Goal: Transaction & Acquisition: Purchase product/service

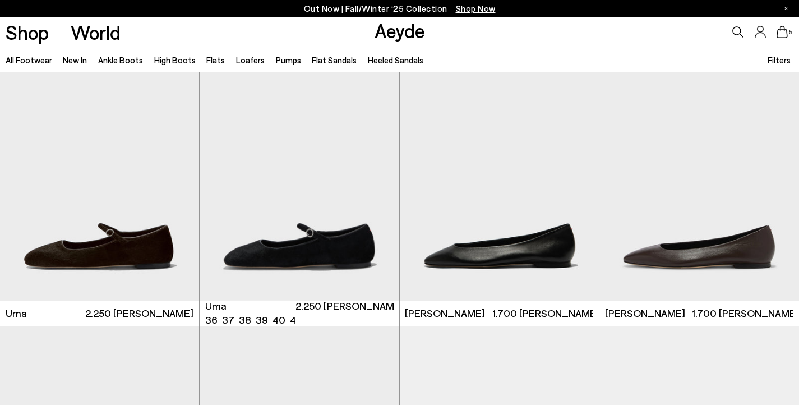
scroll to position [24, 0]
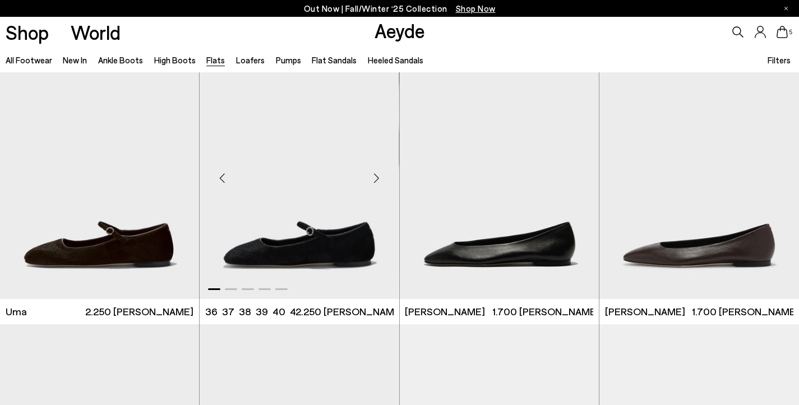
click at [377, 179] on div "Next slide" at bounding box center [377, 178] width 34 height 34
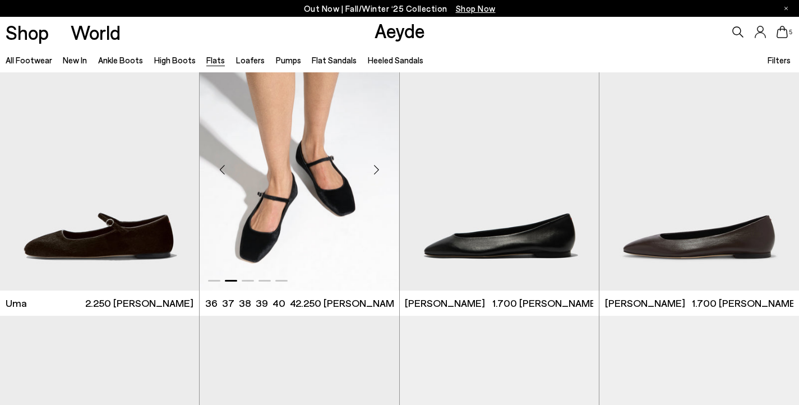
scroll to position [34, 0]
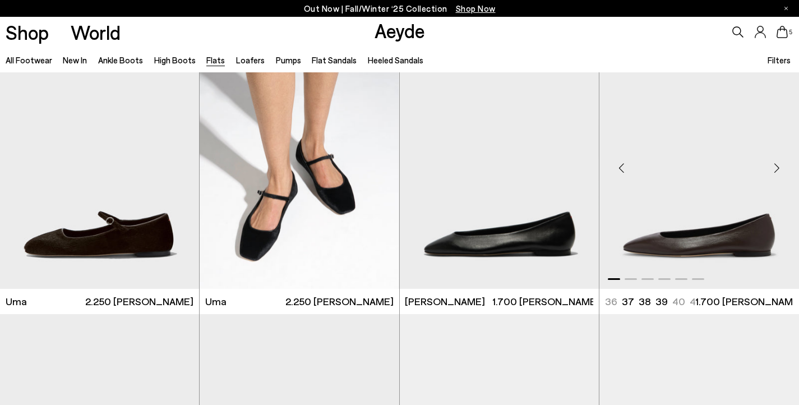
click at [777, 167] on div "Next slide" at bounding box center [777, 168] width 34 height 34
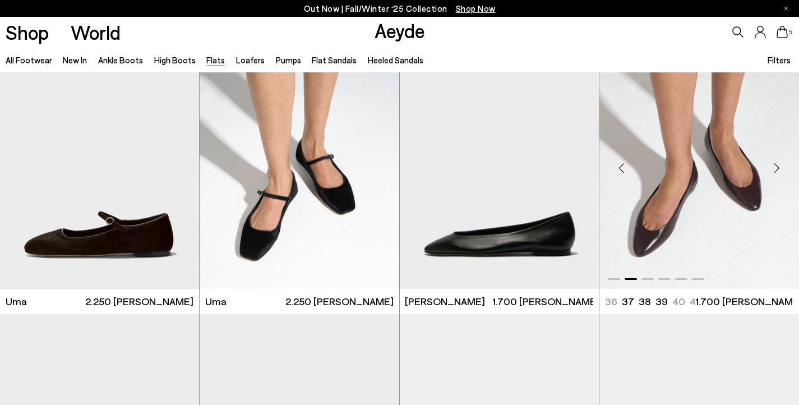
click at [714, 211] on img "2 / 6" at bounding box center [699, 163] width 200 height 251
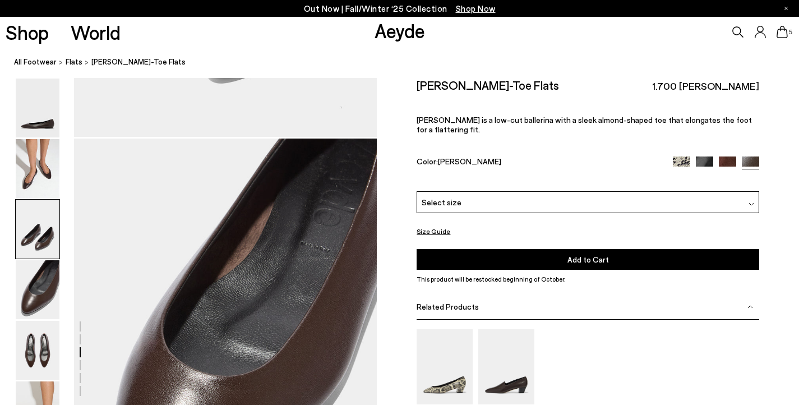
scroll to position [1204, 0]
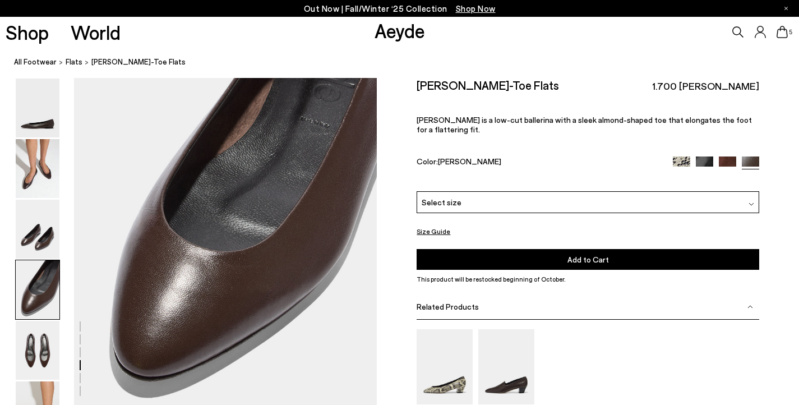
click at [675, 192] on div "Select size" at bounding box center [588, 202] width 342 height 22
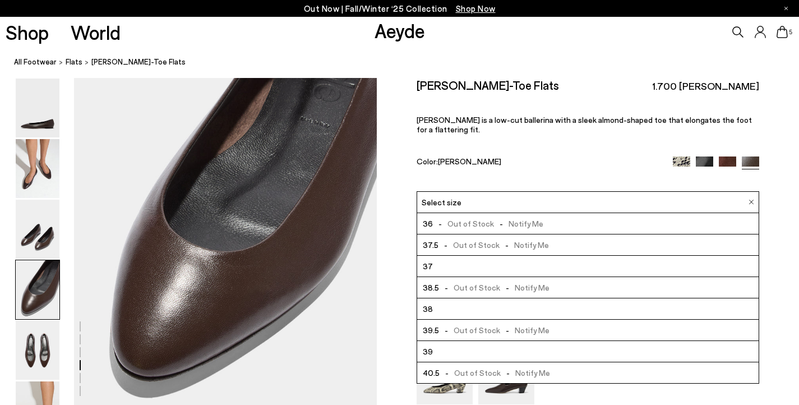
scroll to position [64, 0]
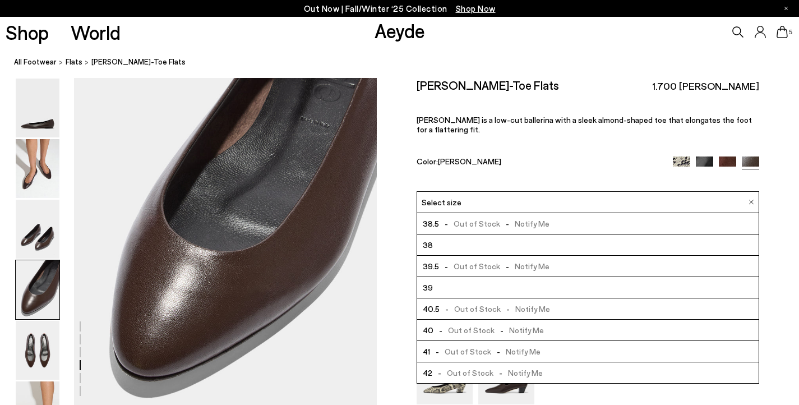
click at [704, 156] on img at bounding box center [704, 164] width 17 height 17
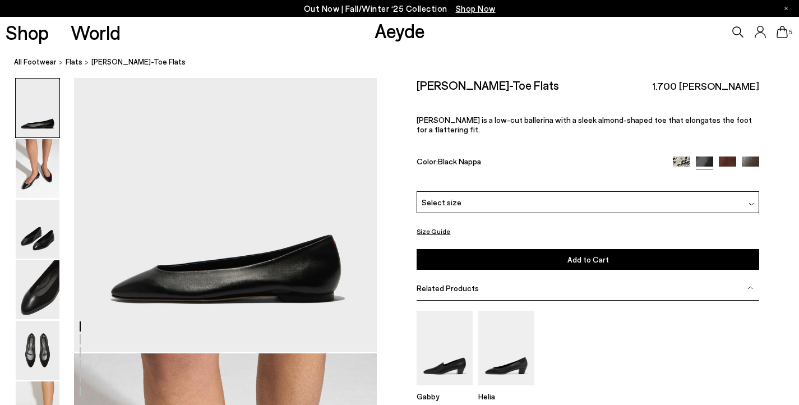
scroll to position [56, 0]
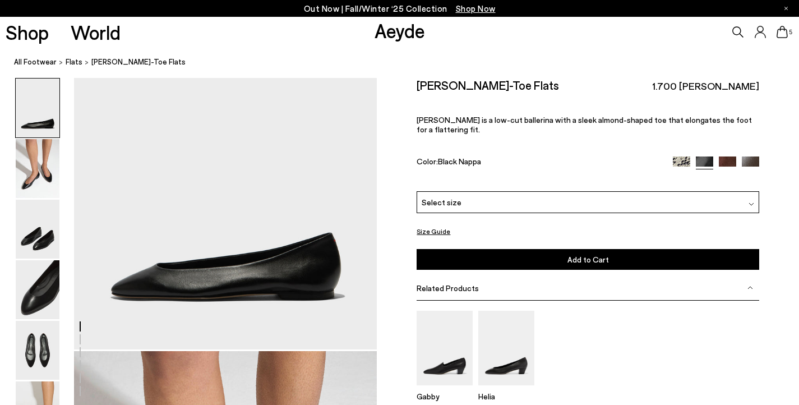
click at [690, 192] on div "Select size" at bounding box center [588, 202] width 342 height 22
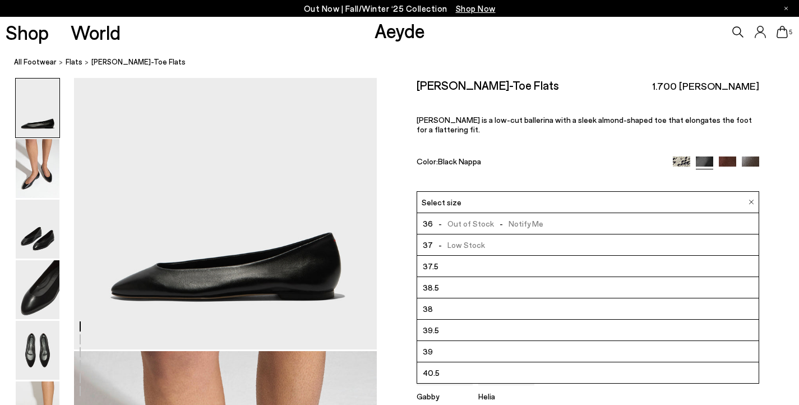
scroll to position [64, 0]
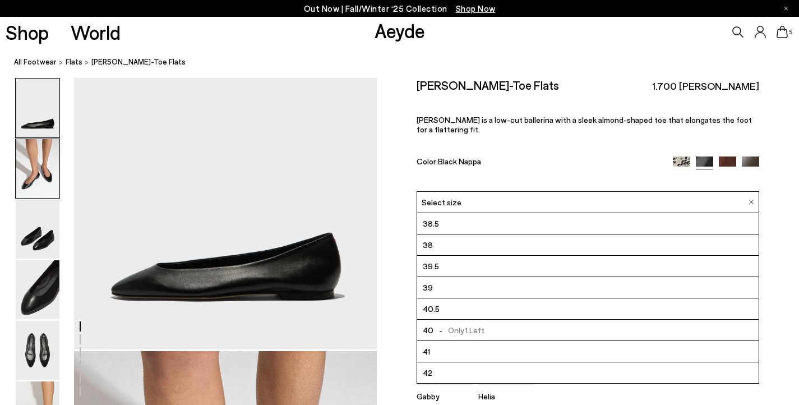
click at [31, 186] on img at bounding box center [38, 168] width 44 height 59
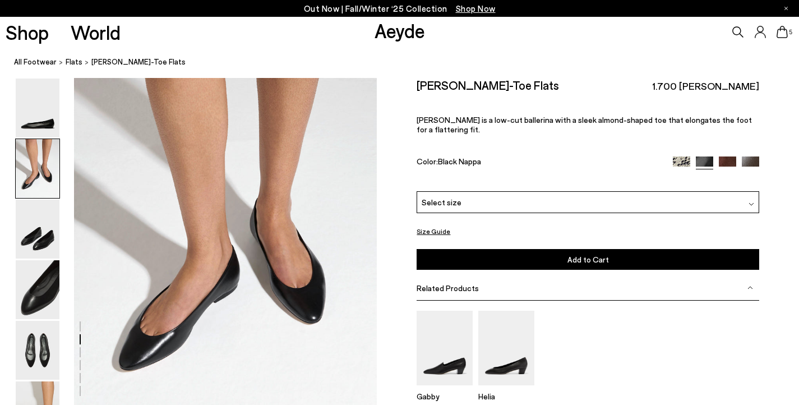
scroll to position [381, 0]
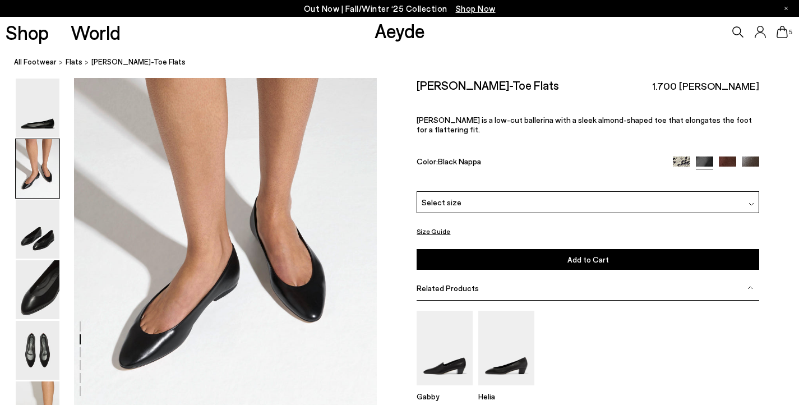
click at [723, 156] on img at bounding box center [727, 164] width 17 height 17
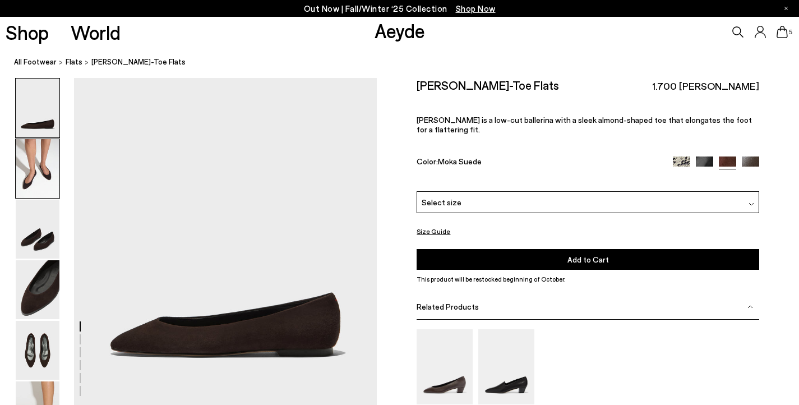
click at [24, 170] on img at bounding box center [38, 168] width 44 height 59
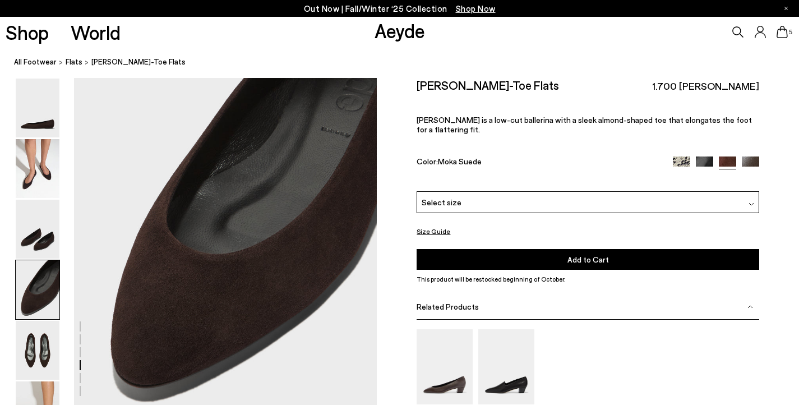
scroll to position [1181, 0]
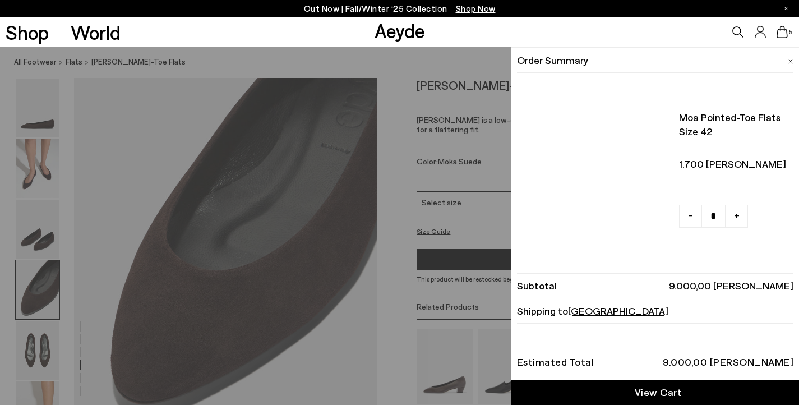
click at [785, 34] on icon at bounding box center [782, 32] width 11 height 12
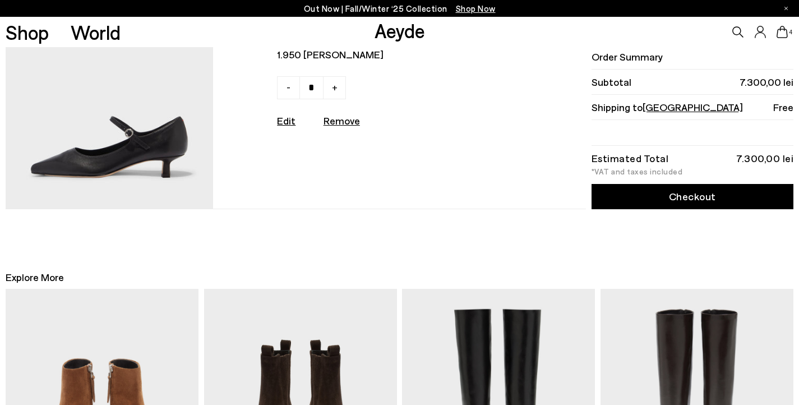
scroll to position [876, 0]
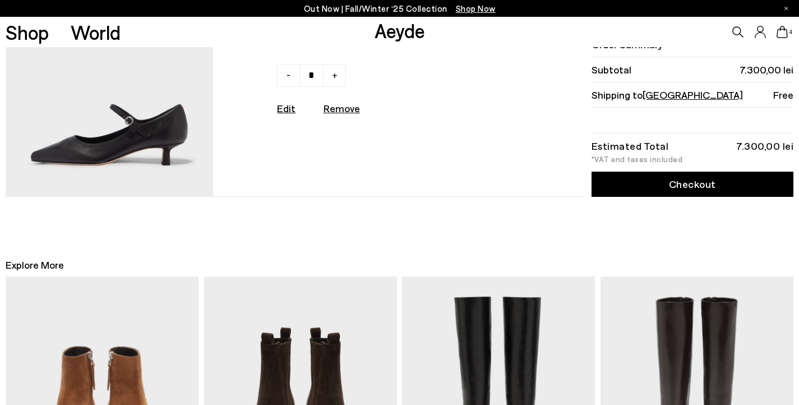
click at [108, 163] on img at bounding box center [110, 69] width 208 height 256
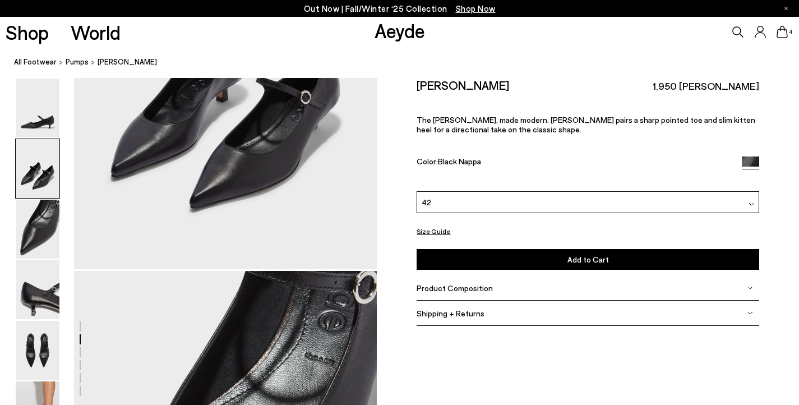
scroll to position [575, 0]
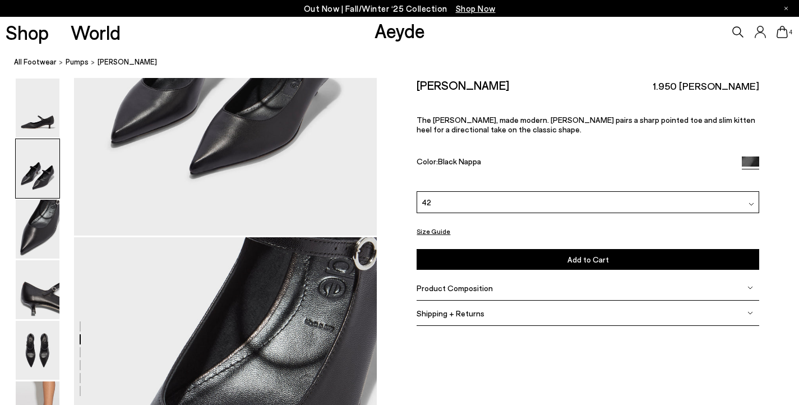
click at [623, 196] on div "42" at bounding box center [588, 202] width 342 height 22
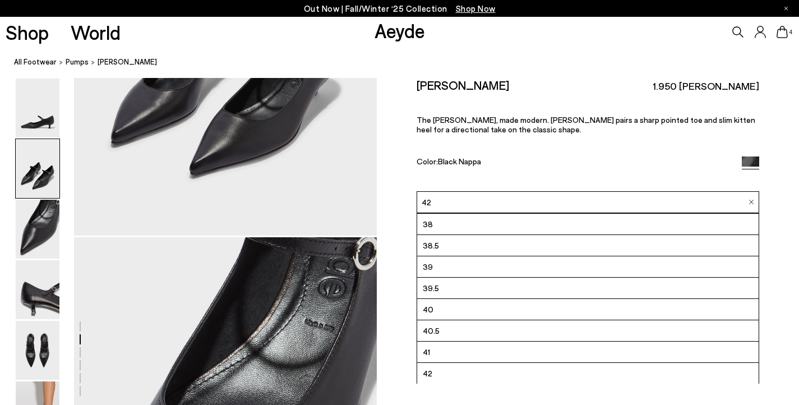
scroll to position [64, 0]
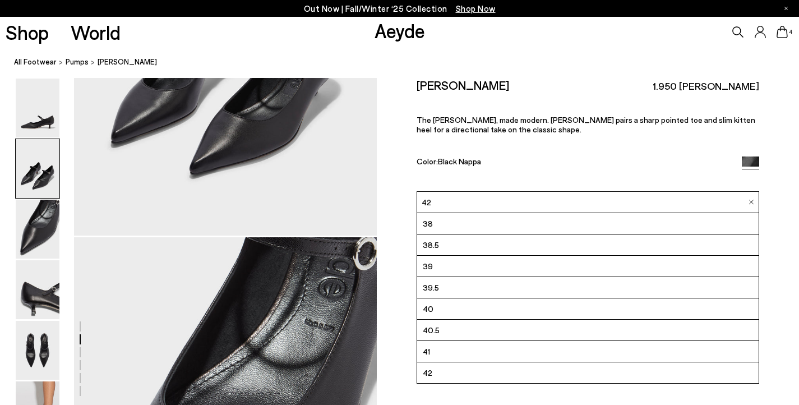
click at [611, 152] on div "Polina Mary-Jane Pumps 1.950 lei RON The Mary-Jane, made modern. Polina pairs a…" at bounding box center [588, 134] width 342 height 113
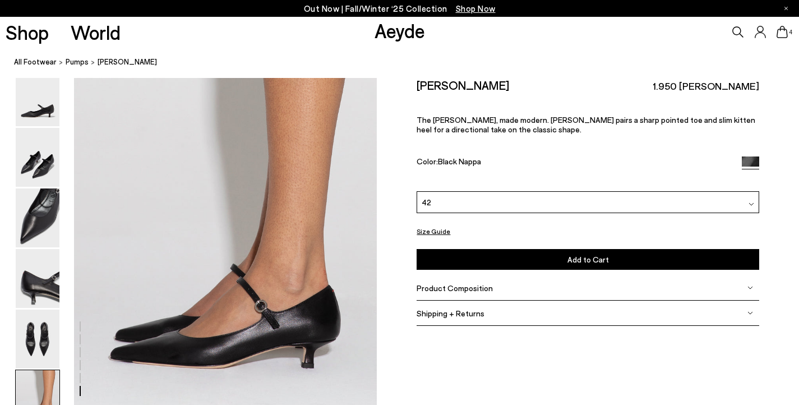
scroll to position [2006, 0]
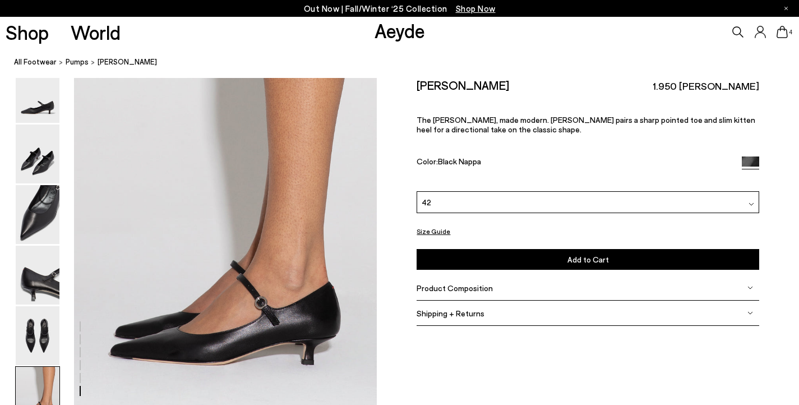
click at [424, 230] on button "Size Guide" at bounding box center [434, 231] width 34 height 14
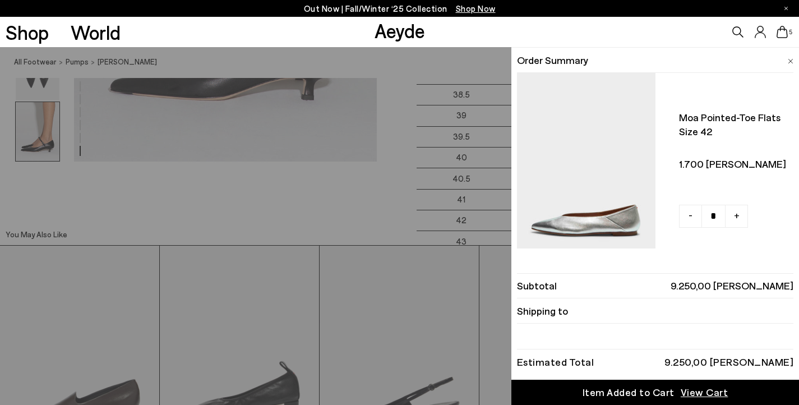
scroll to position [2268, 0]
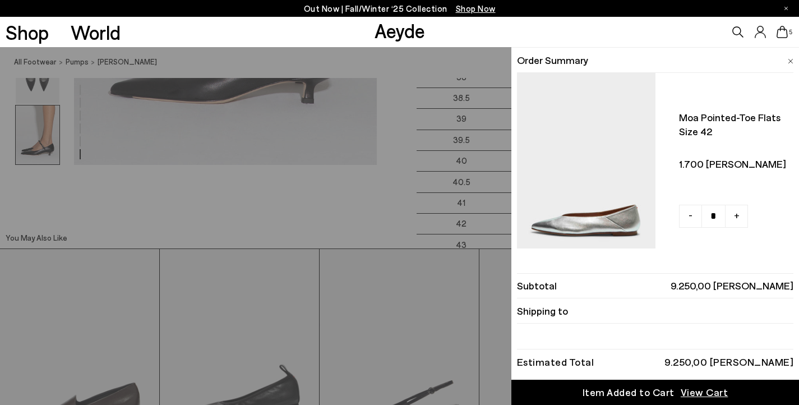
click at [372, 210] on div "Quick Add Color Size View Details Order Summary Moa pointed-toe flats Size 42 -…" at bounding box center [399, 226] width 799 height 358
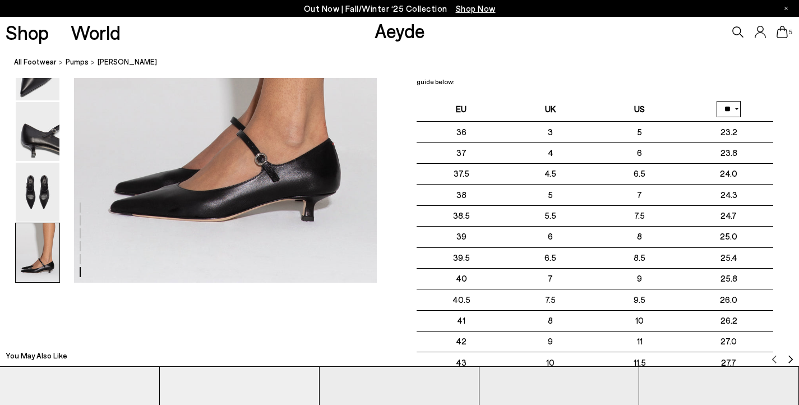
scroll to position [2150, 0]
click at [58, 201] on img at bounding box center [38, 191] width 44 height 59
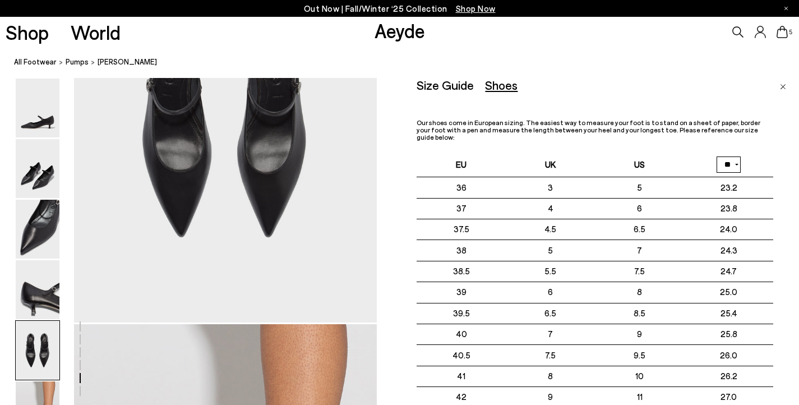
scroll to position [1708, 0]
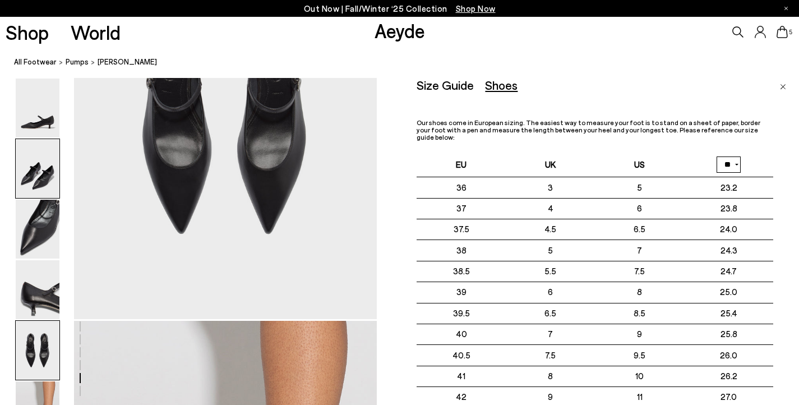
click at [47, 188] on img at bounding box center [38, 168] width 44 height 59
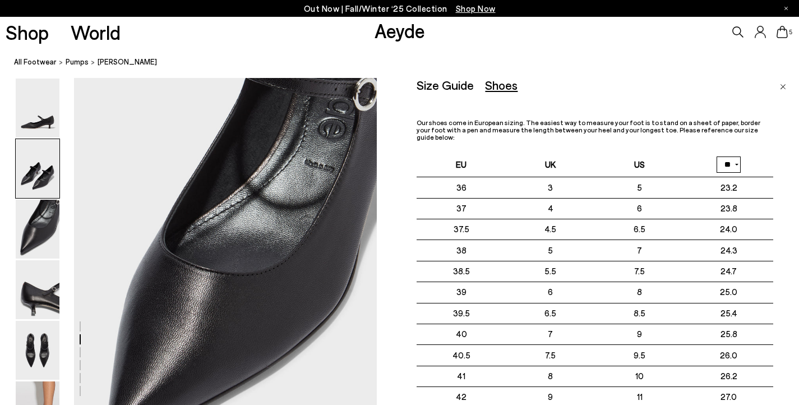
scroll to position [677, 0]
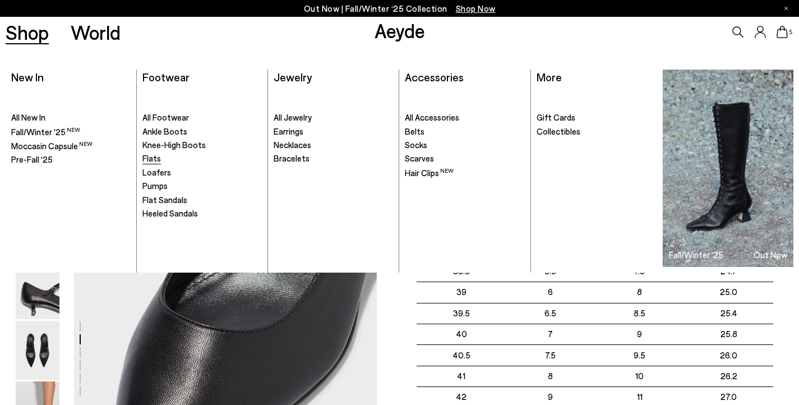
click at [148, 160] on span "Flats" at bounding box center [151, 158] width 19 height 10
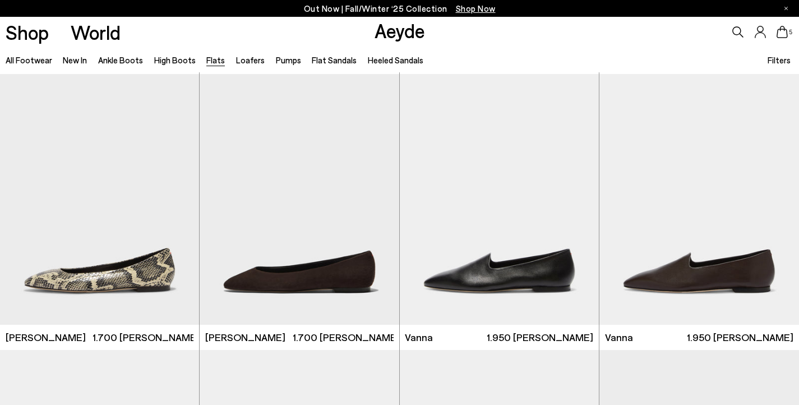
scroll to position [348, 0]
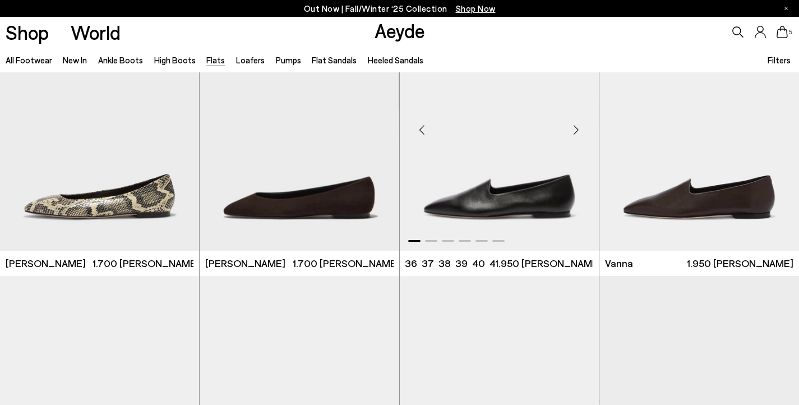
click at [575, 128] on div "Next slide" at bounding box center [577, 130] width 34 height 34
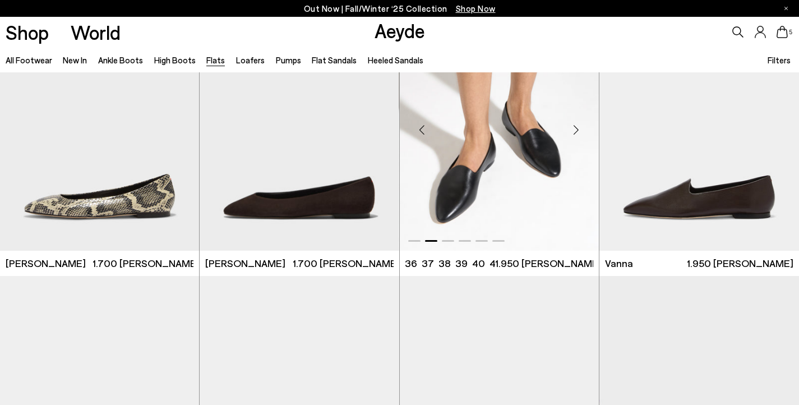
click at [578, 132] on div "Next slide" at bounding box center [577, 130] width 34 height 34
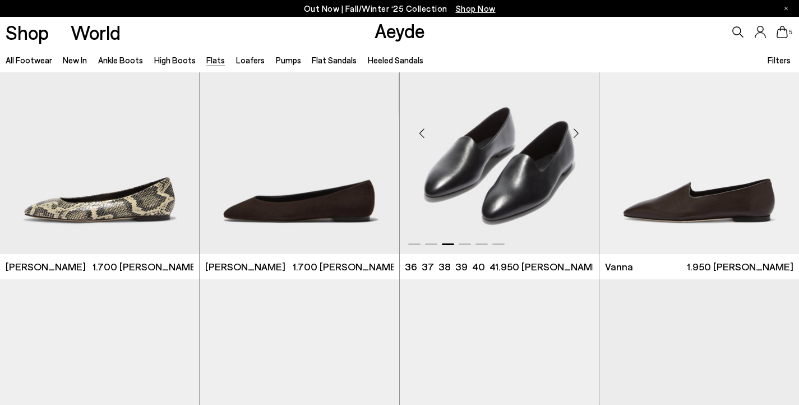
scroll to position [343, 0]
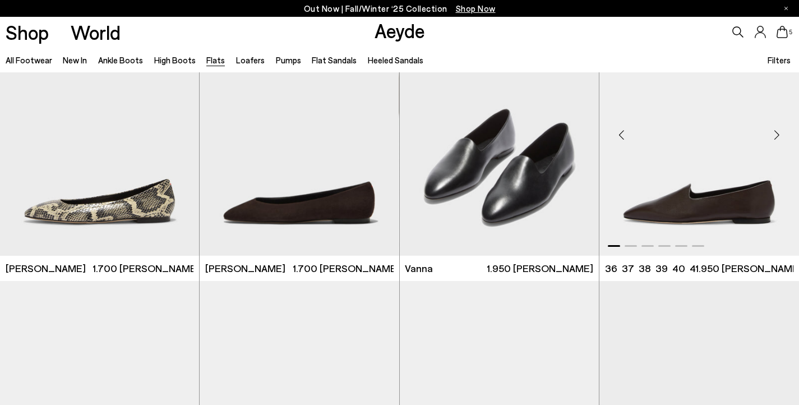
click at [776, 132] on div "Next slide" at bounding box center [777, 135] width 34 height 34
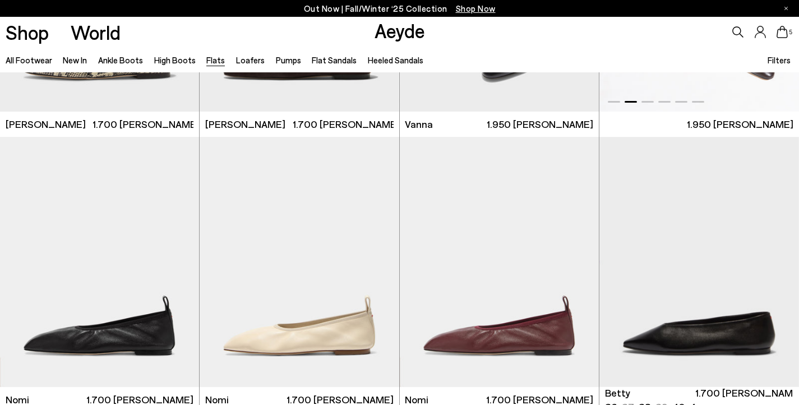
scroll to position [488, 0]
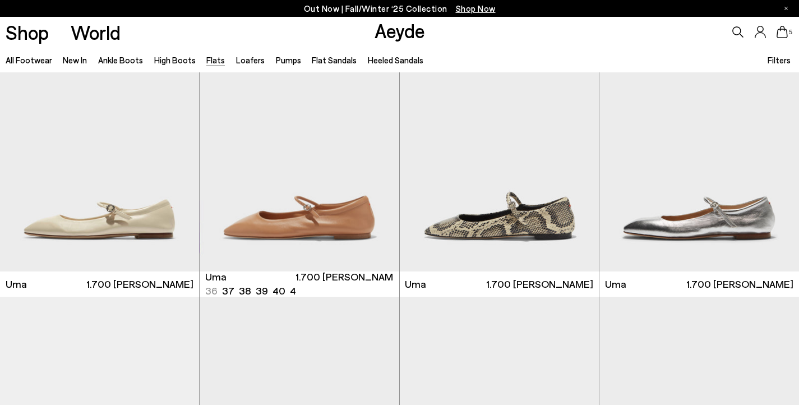
scroll to position [1170, 0]
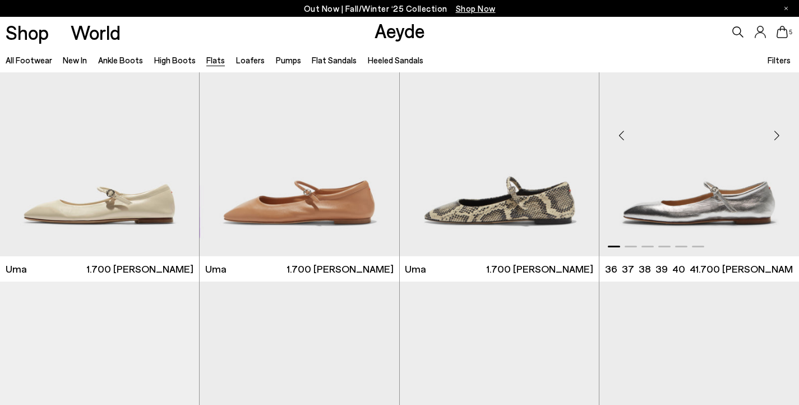
click at [781, 135] on div "Next slide" at bounding box center [777, 135] width 34 height 34
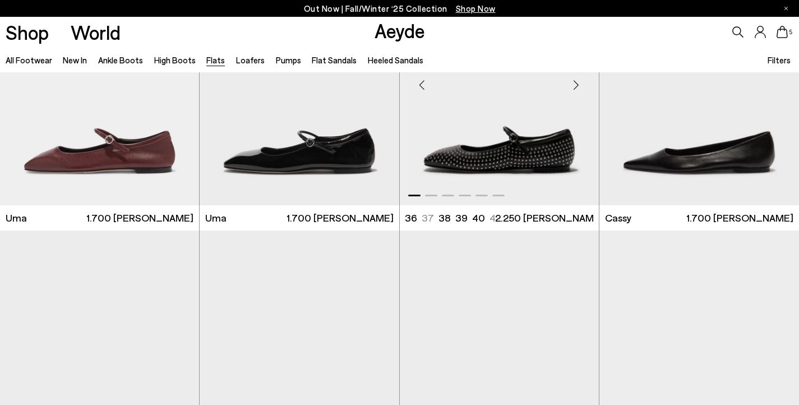
scroll to position [1484, 0]
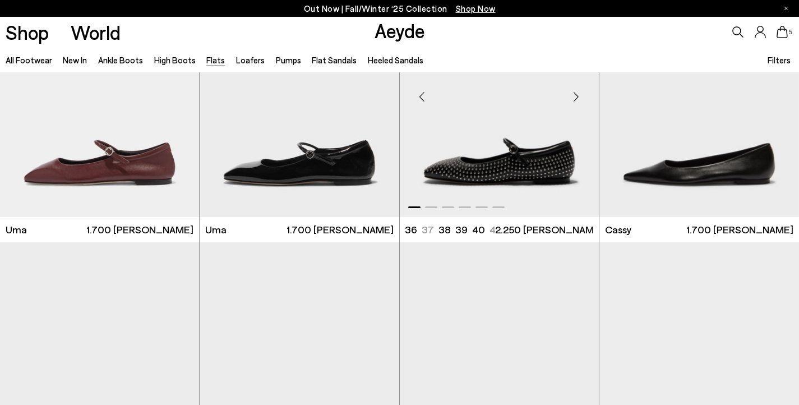
click at [503, 230] on li "+" at bounding box center [506, 228] width 6 height 15
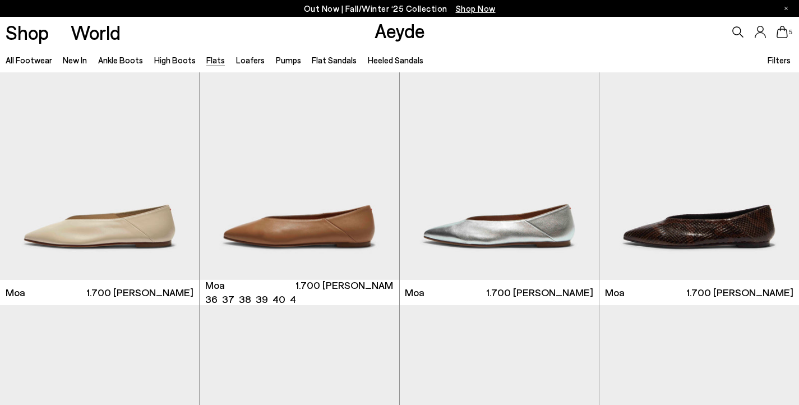
scroll to position [1974, 0]
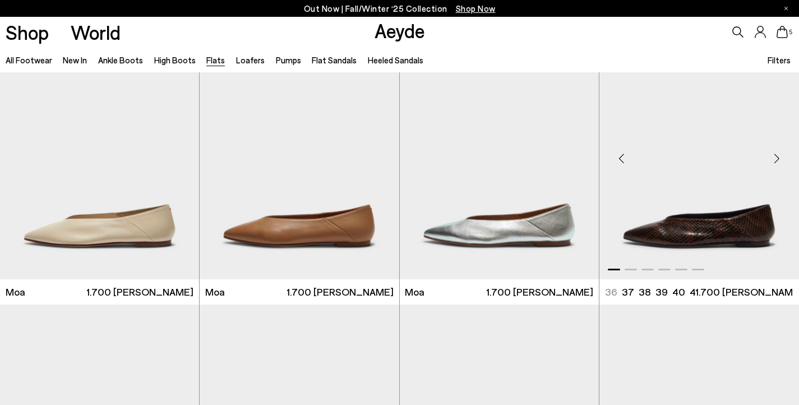
click at [775, 158] on div "Next slide" at bounding box center [777, 158] width 34 height 34
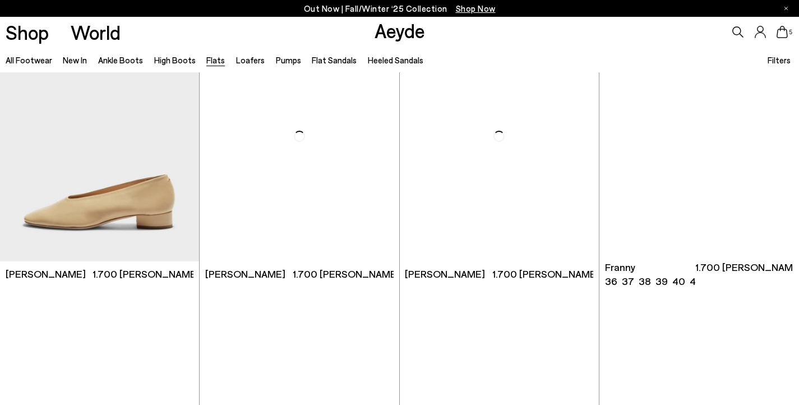
scroll to position [3366, 0]
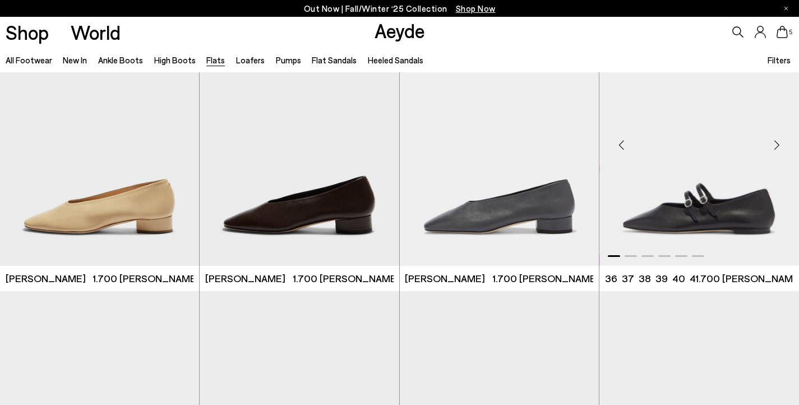
click at [777, 145] on div "Next slide" at bounding box center [777, 145] width 34 height 34
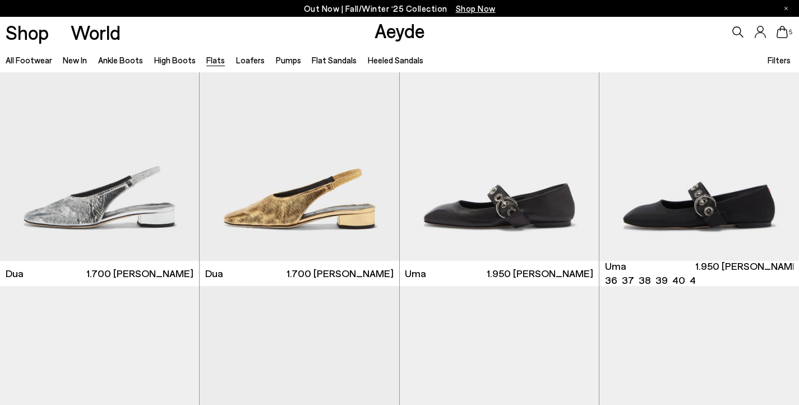
scroll to position [4472, 0]
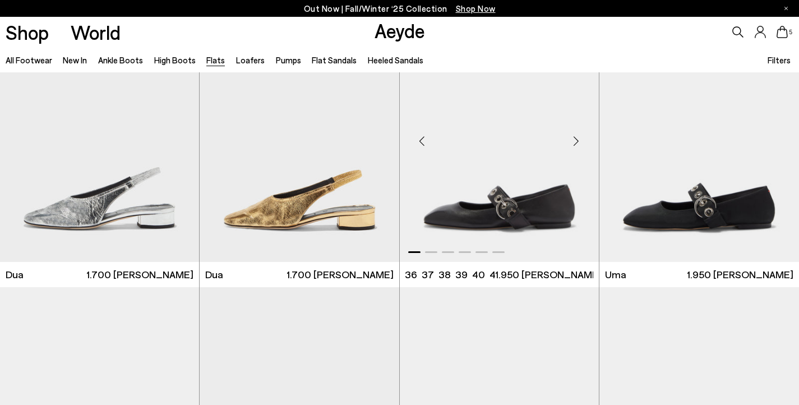
click at [577, 141] on div "Next slide" at bounding box center [577, 141] width 34 height 34
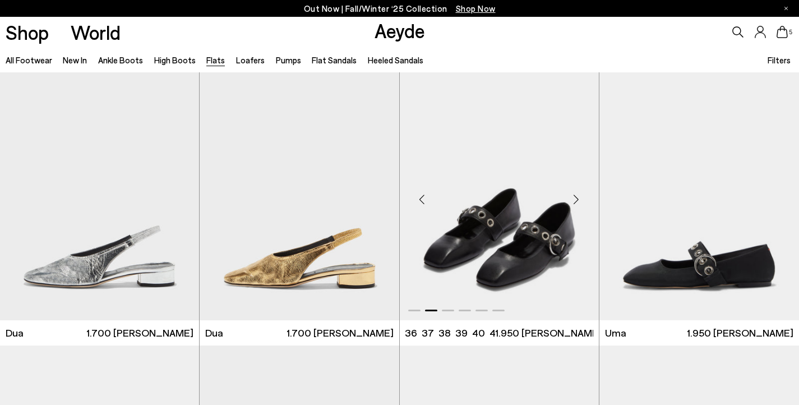
scroll to position [4412, 0]
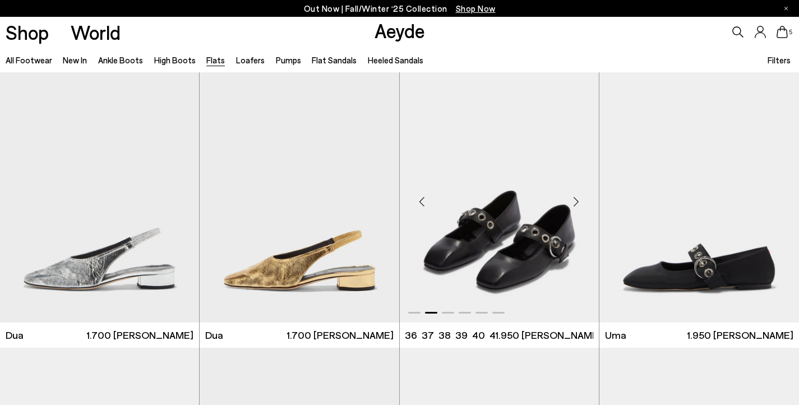
click at [527, 182] on img "2 / 6" at bounding box center [499, 197] width 199 height 251
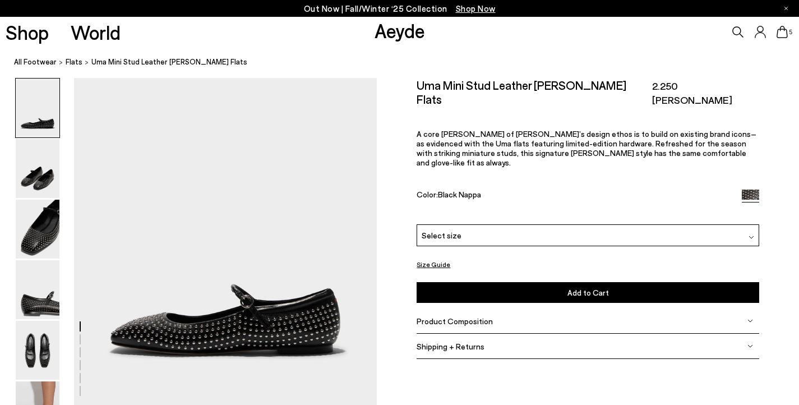
scroll to position [27, 0]
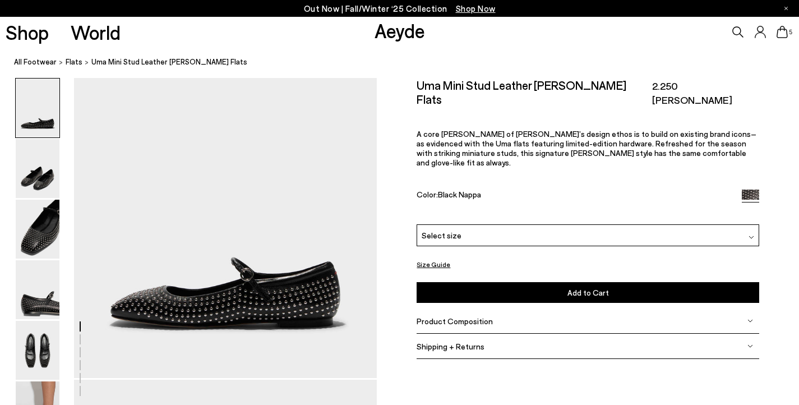
click at [530, 224] on div "Select size" at bounding box center [588, 235] width 342 height 22
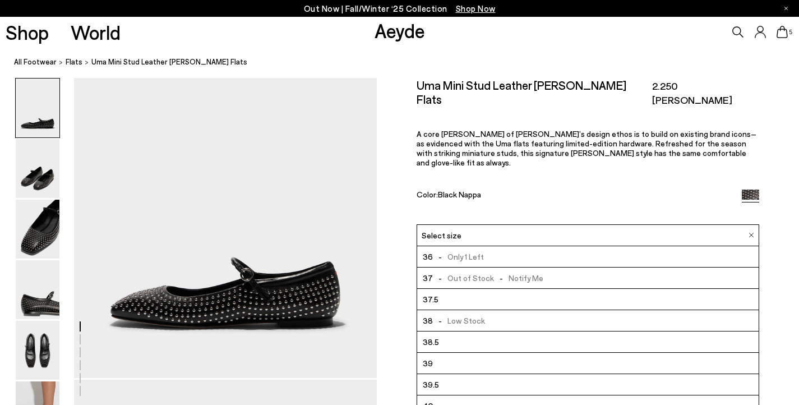
scroll to position [64, 0]
click at [35, 239] on img at bounding box center [38, 229] width 44 height 59
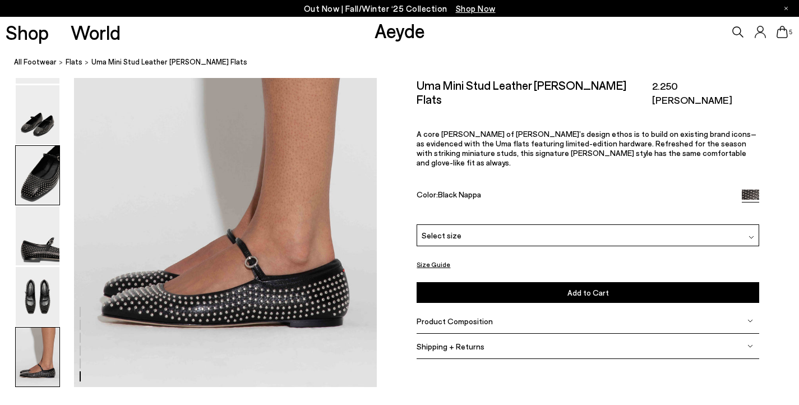
scroll to position [2046, 0]
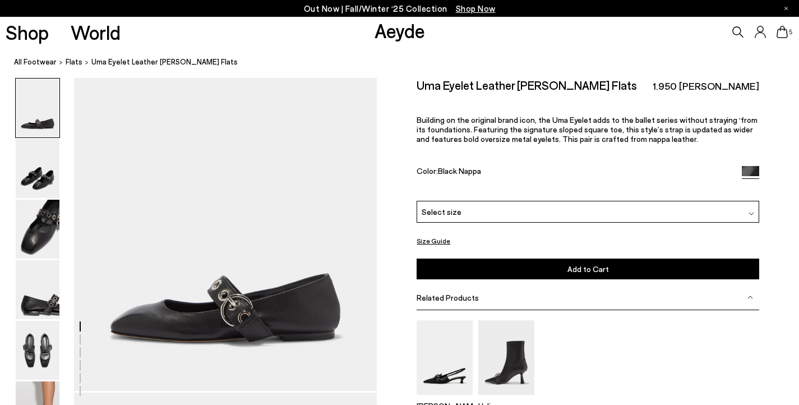
scroll to position [15, 0]
click at [518, 214] on div "Select size" at bounding box center [588, 212] width 342 height 22
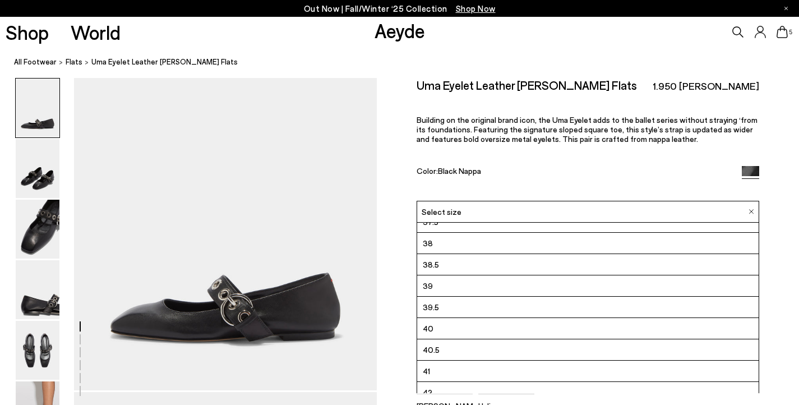
scroll to position [64, 0]
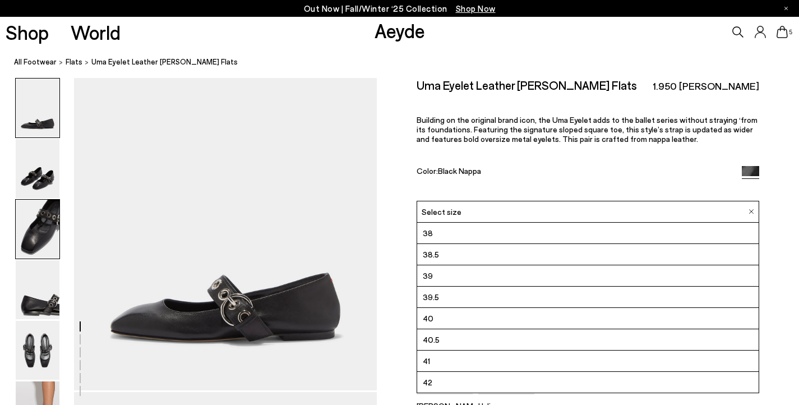
click at [44, 234] on img at bounding box center [38, 229] width 44 height 59
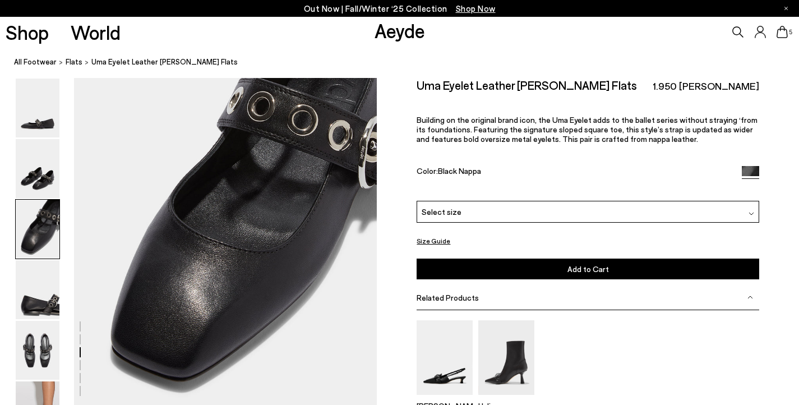
scroll to position [796, 0]
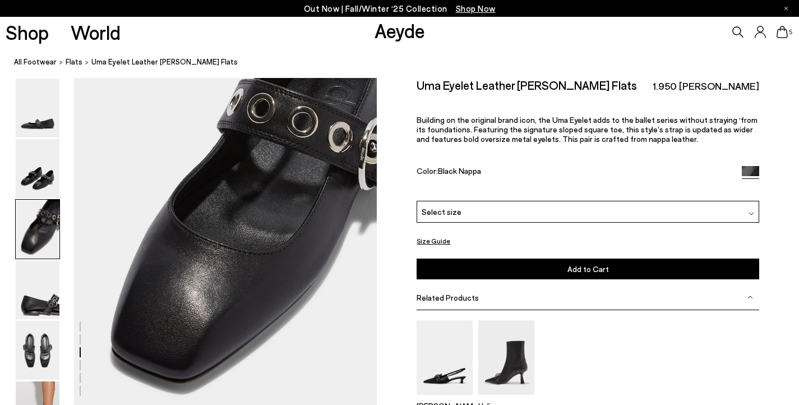
click at [440, 212] on span "Select size" at bounding box center [442, 212] width 40 height 12
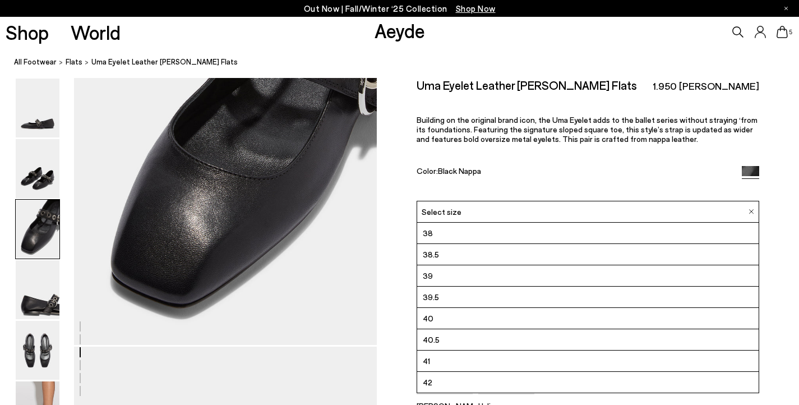
scroll to position [875, 0]
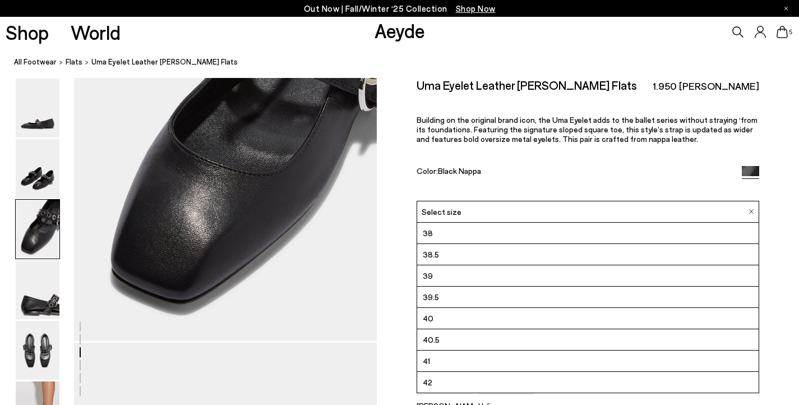
click at [469, 382] on li "42" at bounding box center [587, 382] width 341 height 21
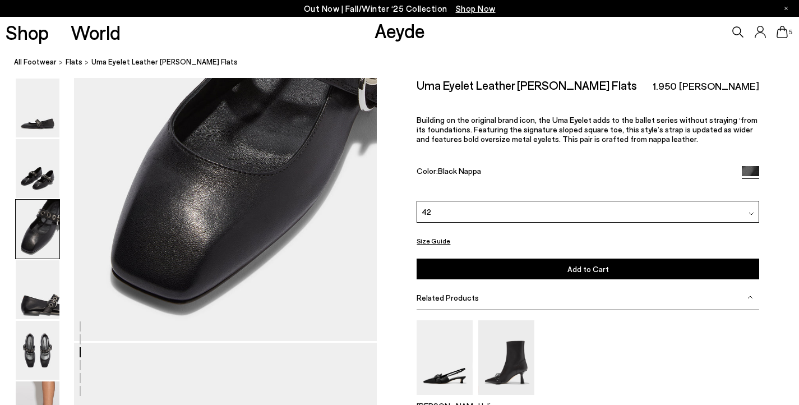
click at [532, 270] on button "Add to Cart Select a Size First" at bounding box center [588, 268] width 342 height 21
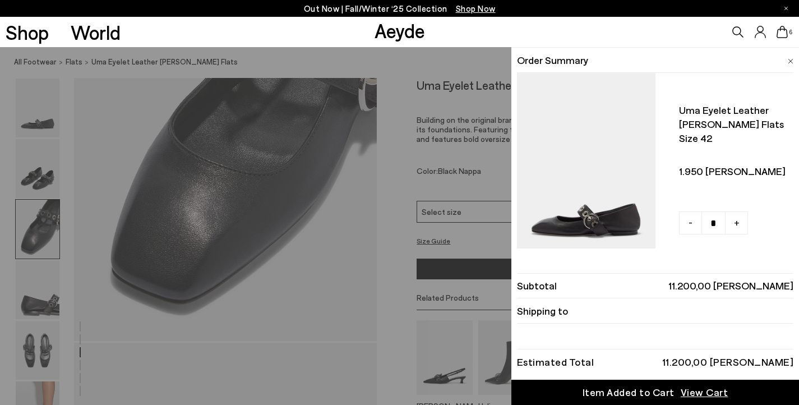
click at [787, 59] on li "Order Summary" at bounding box center [655, 60] width 276 height 25
click at [790, 59] on img at bounding box center [791, 61] width 6 height 5
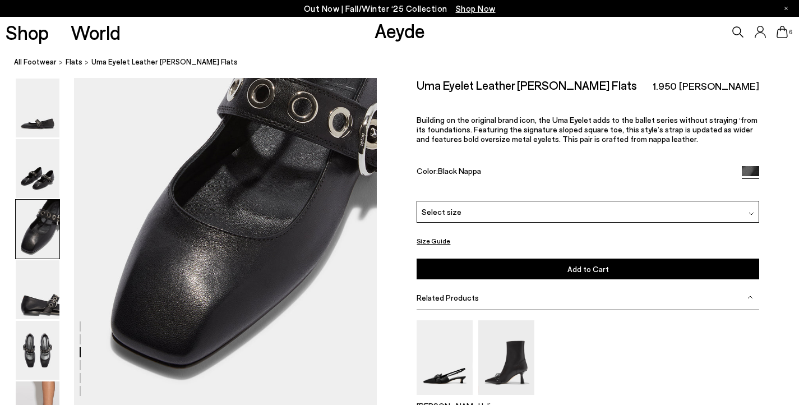
scroll to position [805, 0]
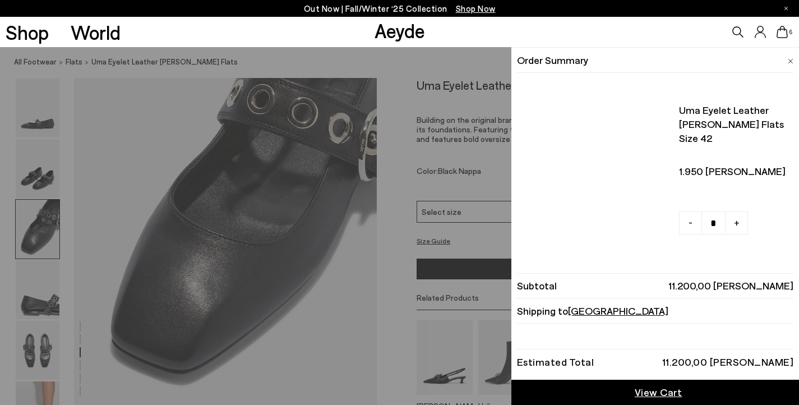
click at [784, 36] on icon at bounding box center [782, 32] width 11 height 12
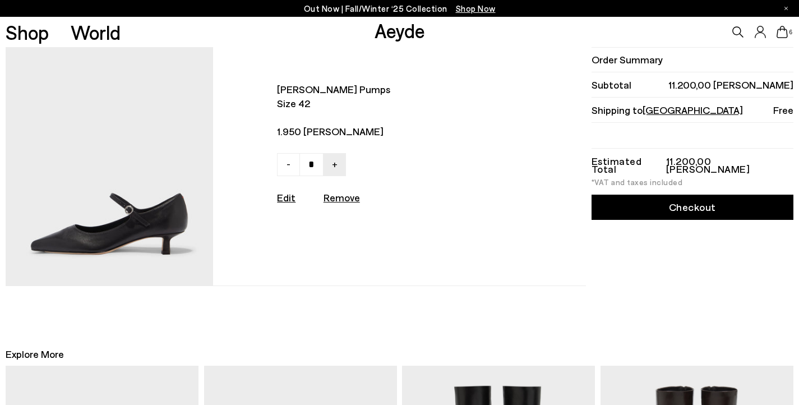
scroll to position [1041, 0]
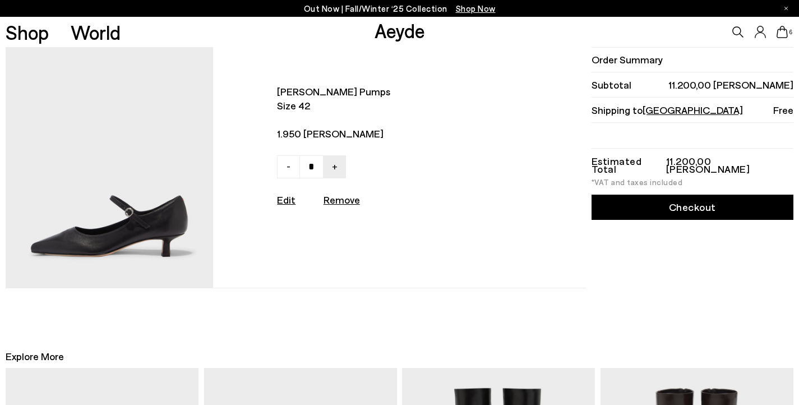
click at [289, 178] on link "-" at bounding box center [288, 166] width 23 height 23
type input "*"
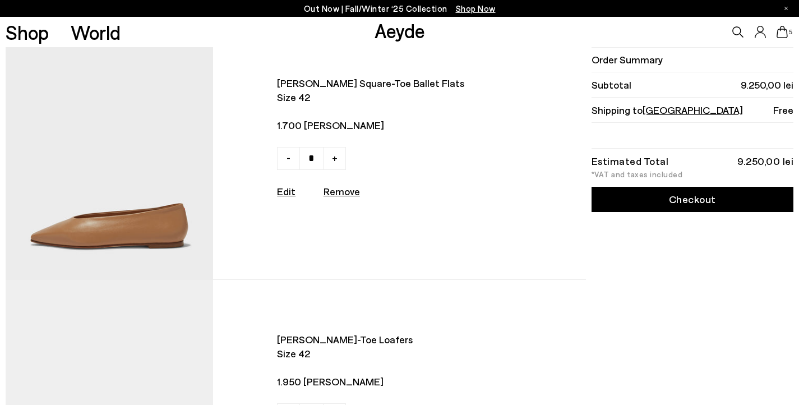
scroll to position [560, 0]
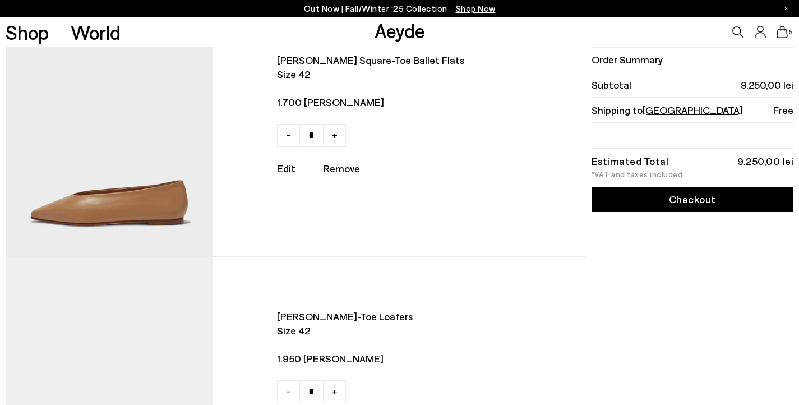
click at [347, 174] on u "Remove" at bounding box center [342, 168] width 36 height 12
type input "*"
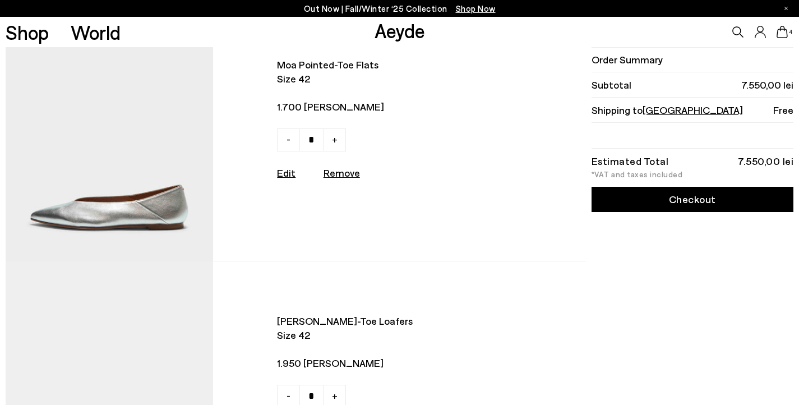
scroll to position [306, 0]
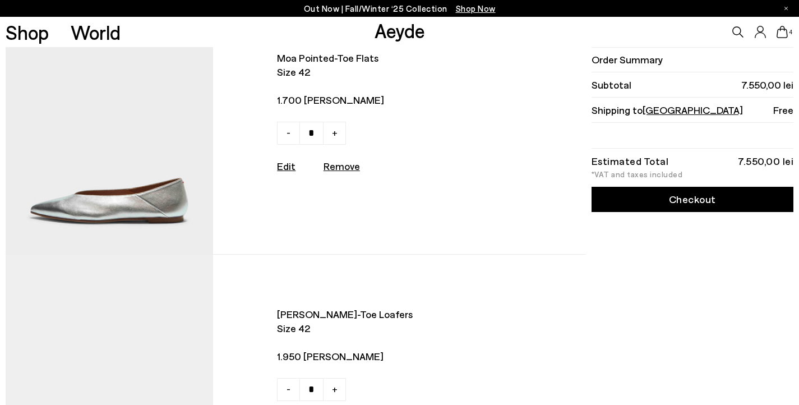
click at [344, 172] on u "Remove" at bounding box center [342, 166] width 36 height 12
type input "*"
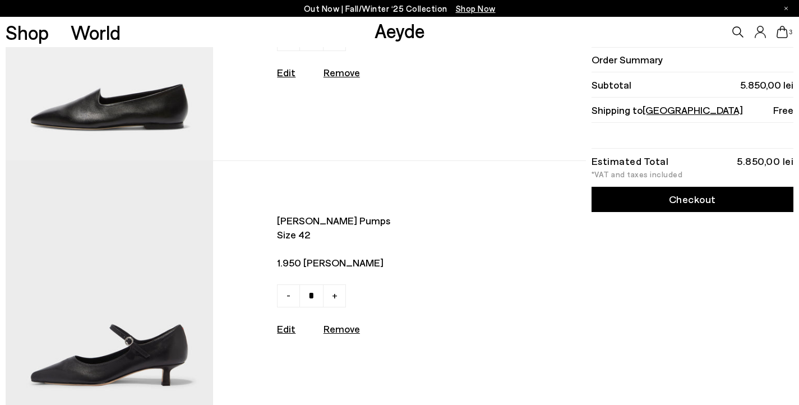
scroll to position [403, 0]
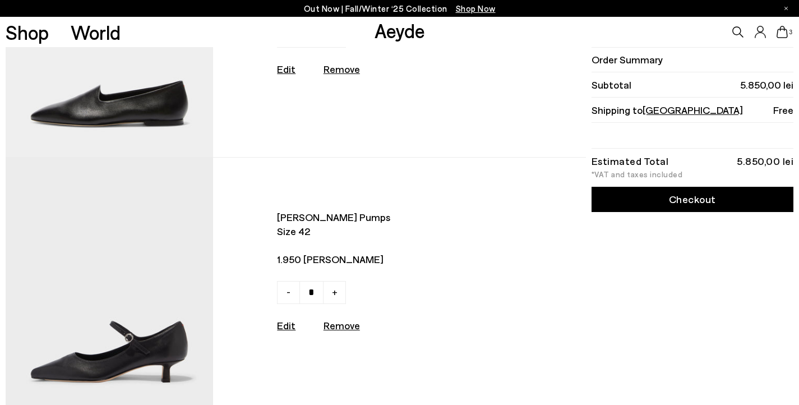
click at [339, 75] on u "Remove" at bounding box center [342, 69] width 36 height 12
type input "*"
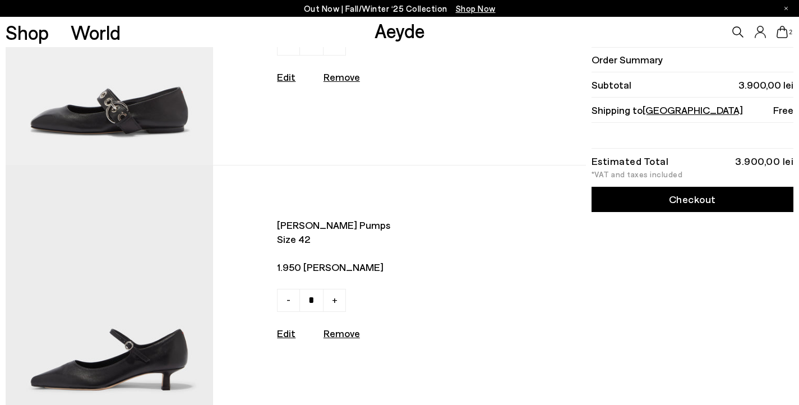
scroll to position [155, 0]
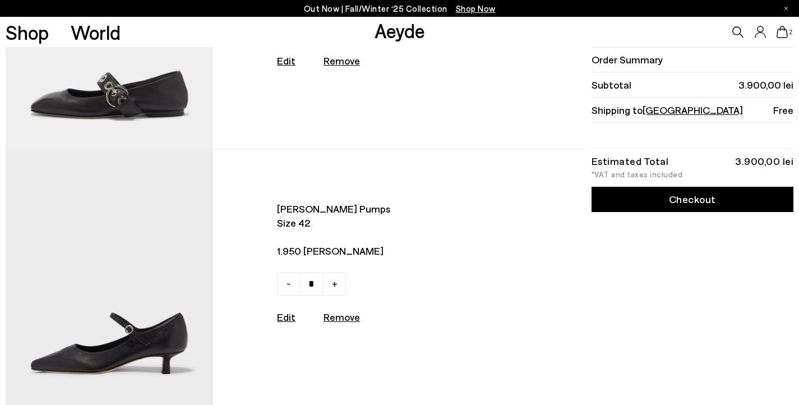
click at [335, 321] on u "Remove" at bounding box center [342, 317] width 36 height 12
type input "*"
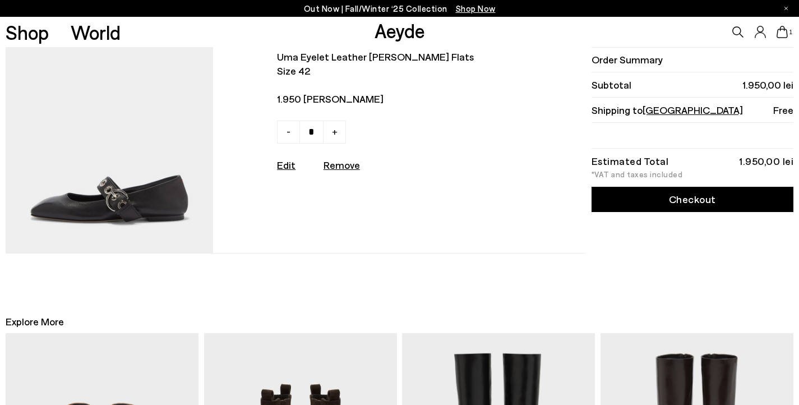
scroll to position [52, 0]
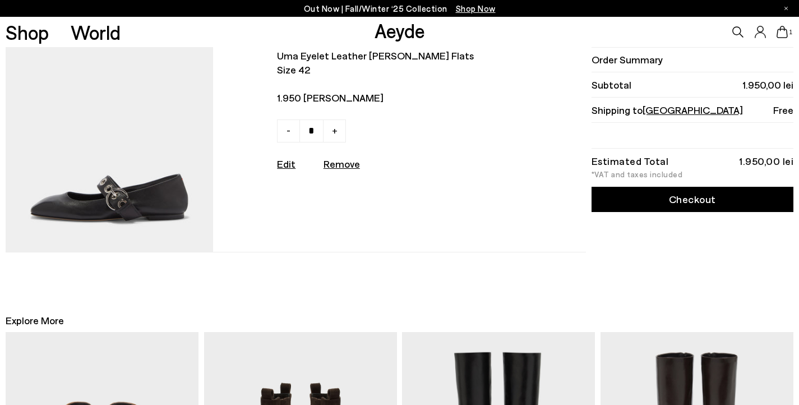
click at [147, 167] on img at bounding box center [110, 124] width 208 height 256
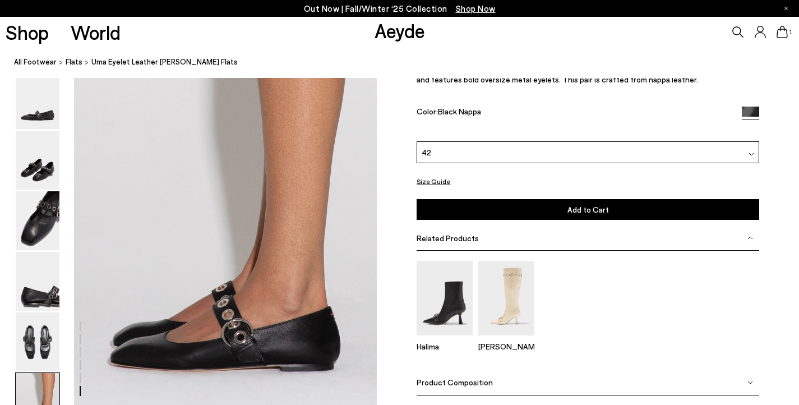
scroll to position [2065, 0]
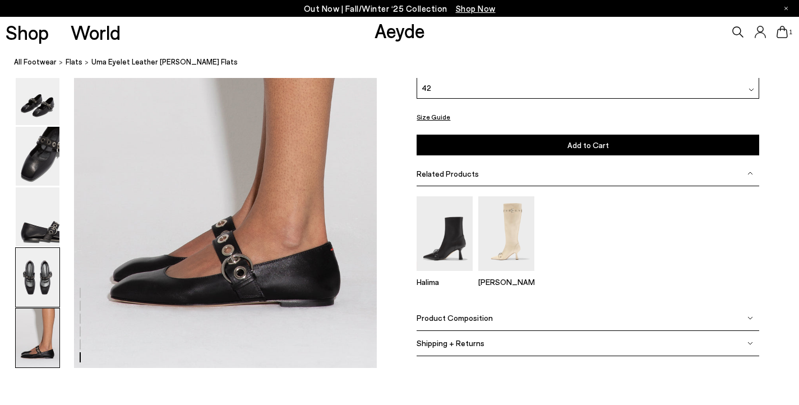
click at [48, 267] on img at bounding box center [38, 277] width 44 height 59
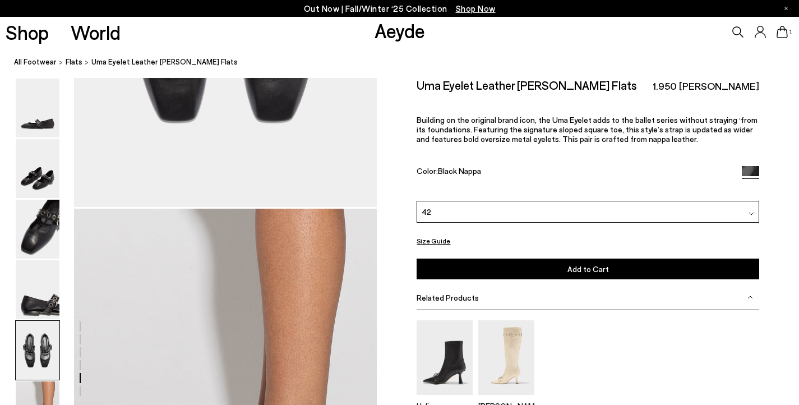
scroll to position [1808, 0]
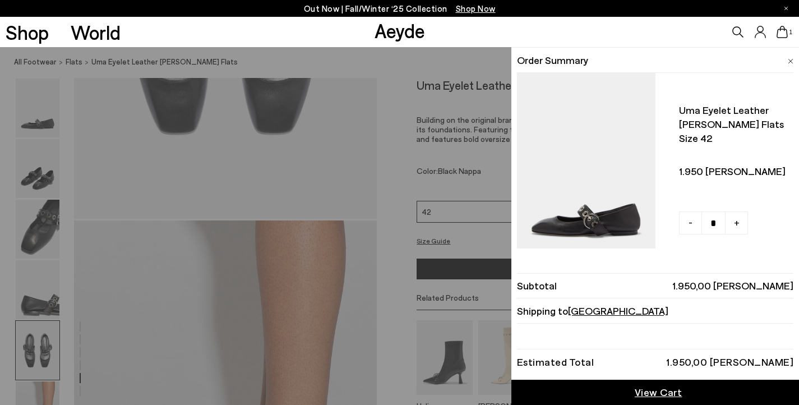
click at [783, 33] on icon at bounding box center [782, 32] width 11 height 12
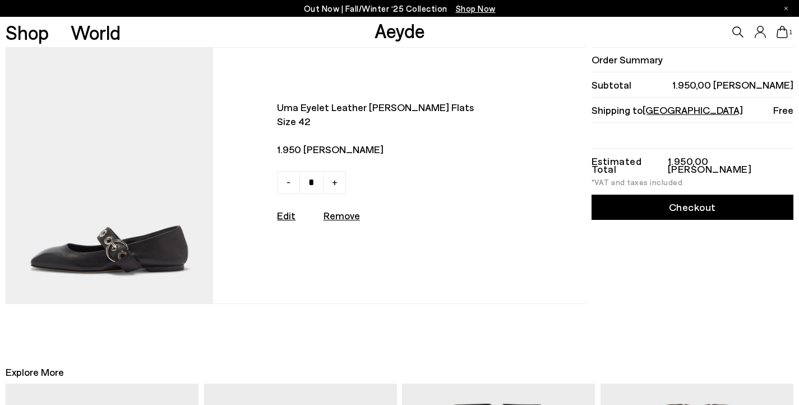
click at [695, 204] on link "Checkout" at bounding box center [693, 207] width 202 height 25
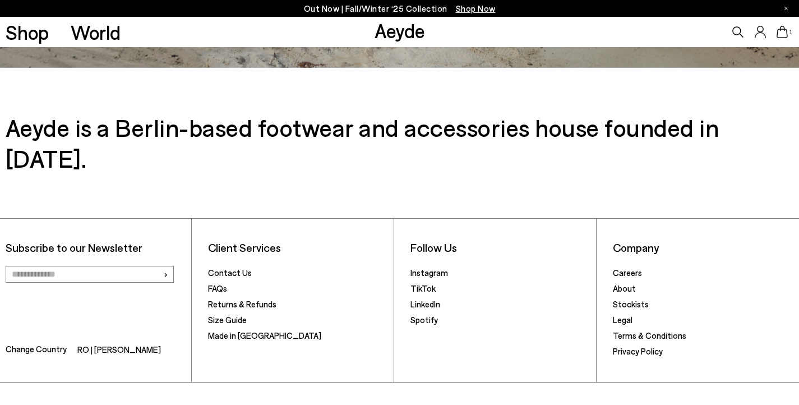
scroll to position [1816, 0]
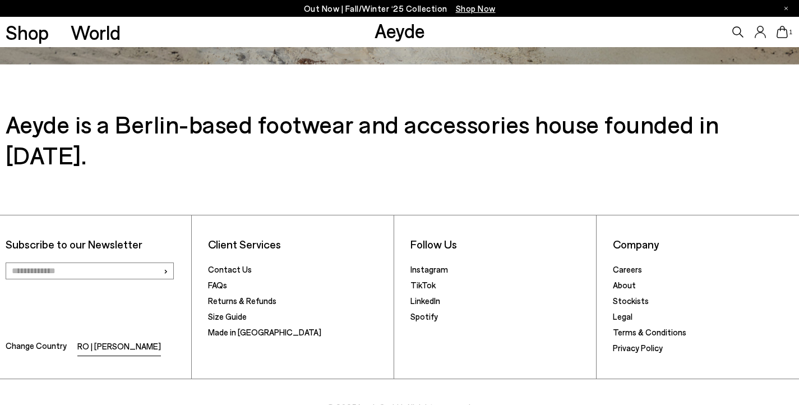
click at [85, 339] on li "RO | RON" at bounding box center [119, 347] width 84 height 16
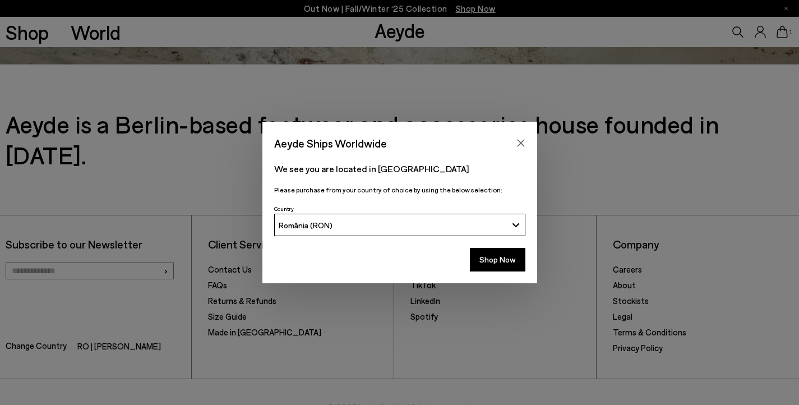
click at [308, 223] on span "România (RON)" at bounding box center [306, 225] width 54 height 10
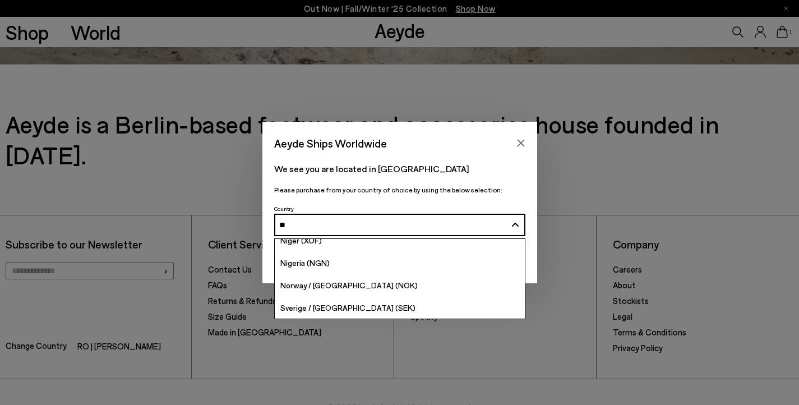
type input "***"
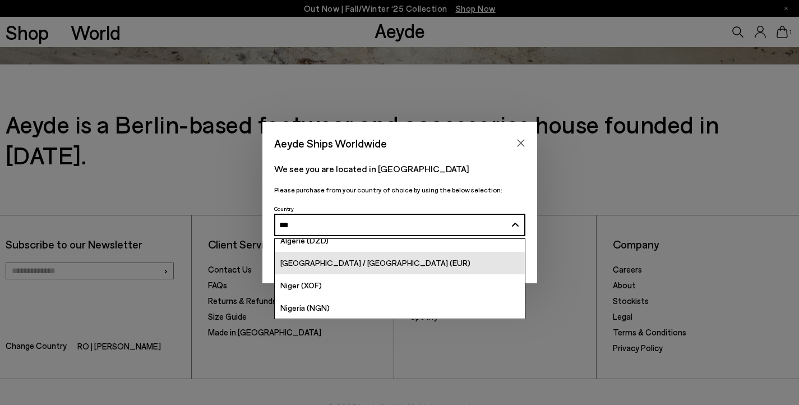
click at [356, 267] on div "[GEOGRAPHIC_DATA] / [GEOGRAPHIC_DATA] (EUR)" at bounding box center [375, 262] width 190 height 13
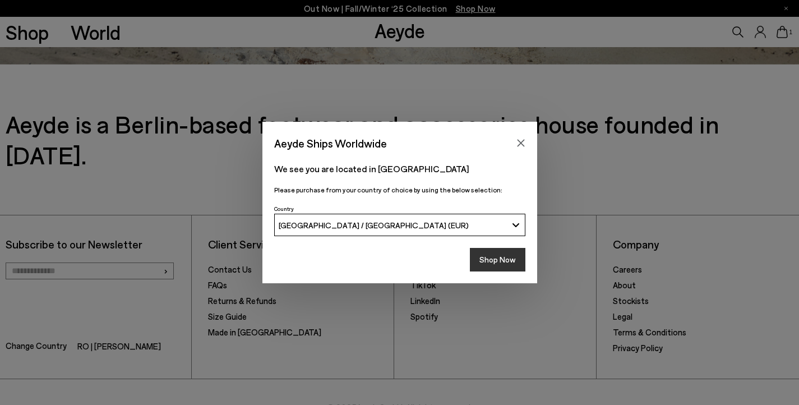
click at [496, 262] on button "Shop Now" at bounding box center [498, 260] width 56 height 24
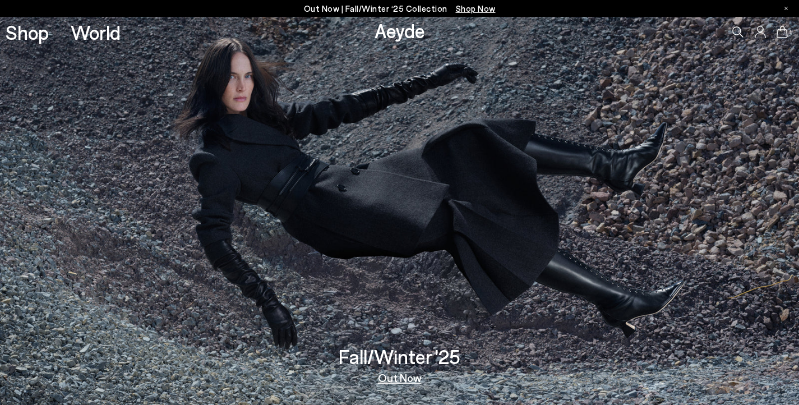
click at [780, 35] on icon at bounding box center [782, 32] width 11 height 12
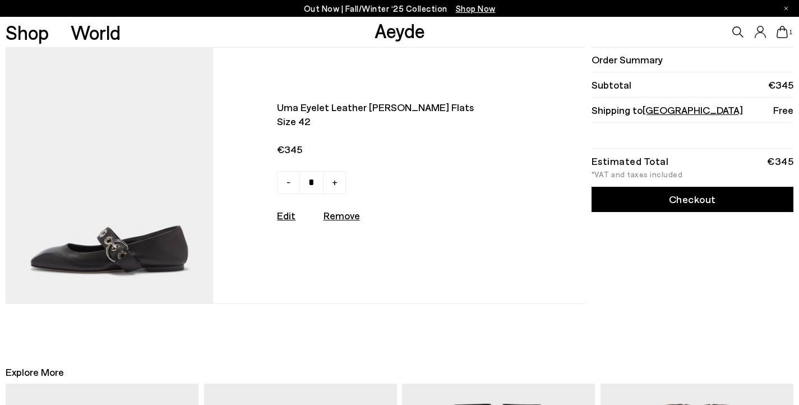
click at [682, 204] on link "Checkout" at bounding box center [693, 199] width 202 height 25
